Goal: Task Accomplishment & Management: Manage account settings

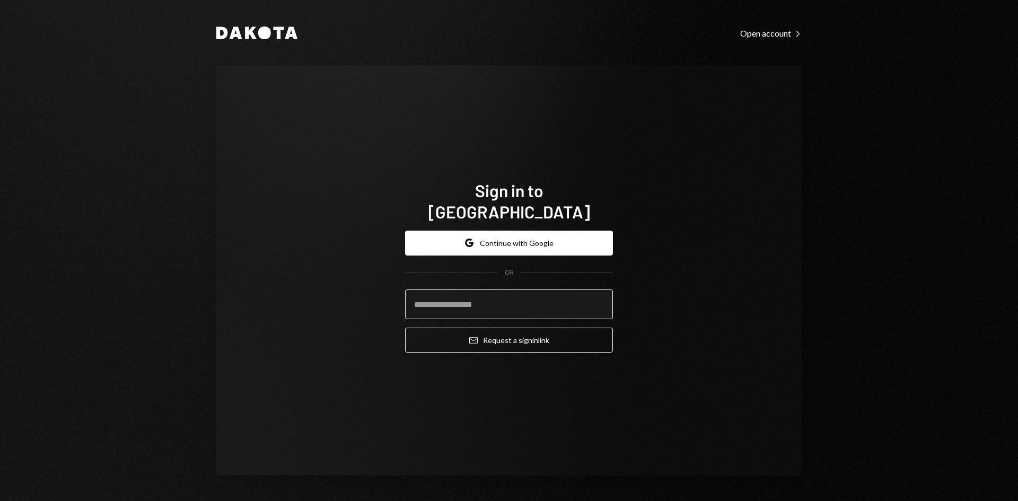
click at [488, 299] on input "email" at bounding box center [509, 305] width 208 height 30
click at [0, 501] on com-1password-button at bounding box center [0, 501] width 0 height 0
click at [509, 297] on input "email" at bounding box center [509, 305] width 208 height 30
click at [0, 501] on com-1password-button at bounding box center [0, 501] width 0 height 0
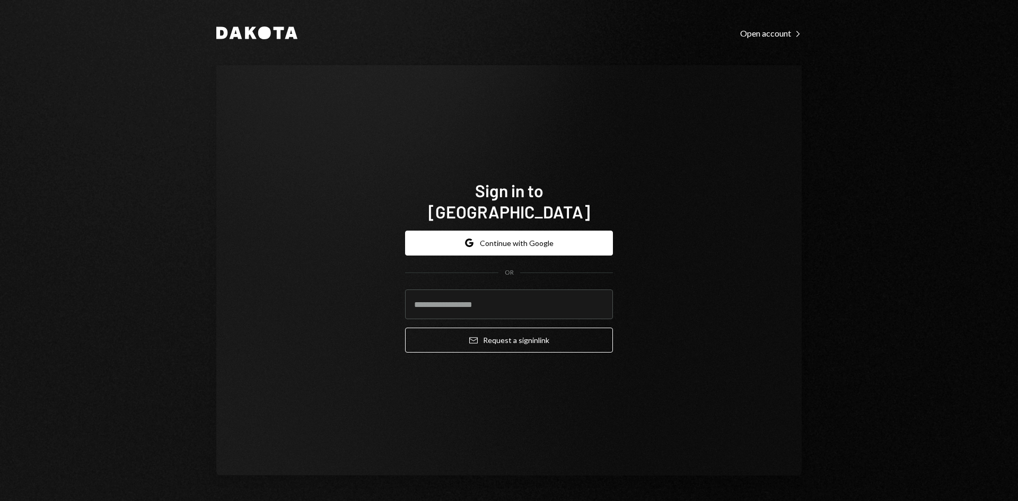
type input "**********"
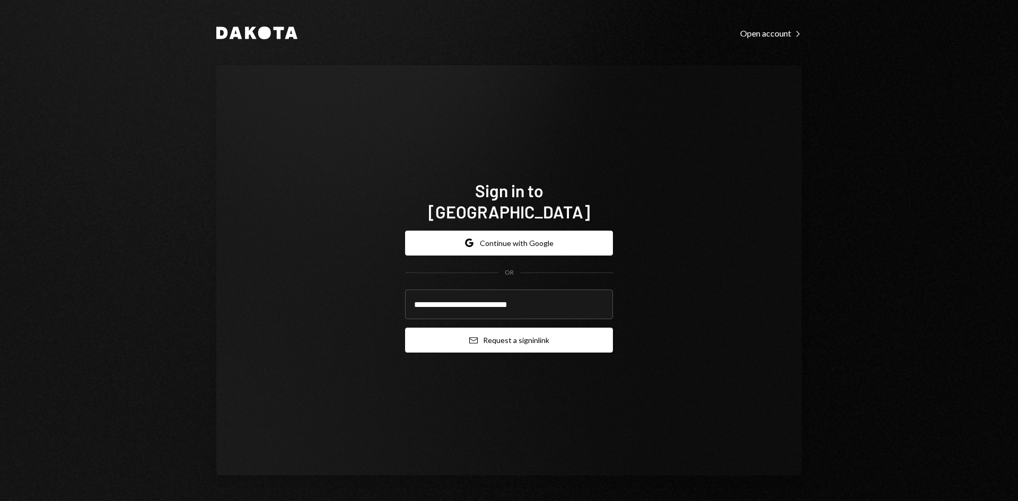
click at [515, 333] on button "Email Request a sign in link" at bounding box center [509, 340] width 208 height 25
